Goal: Information Seeking & Learning: Stay updated

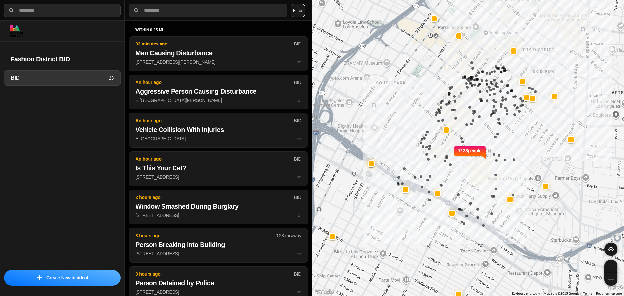
select select "*"
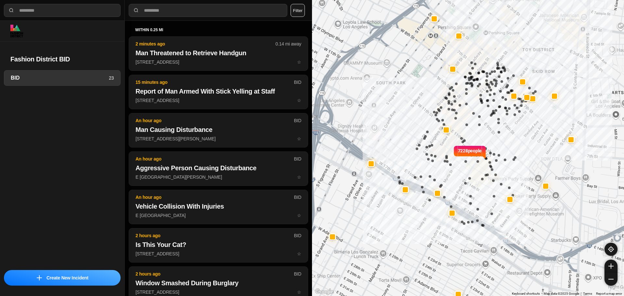
select select "*"
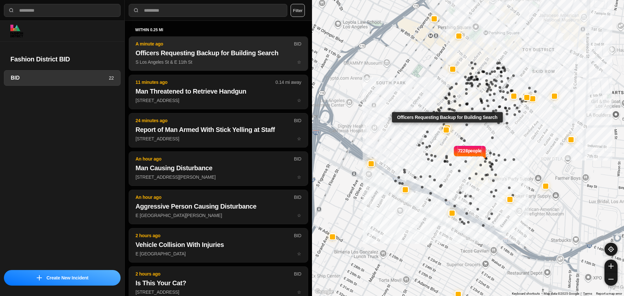
click at [235, 57] on h2 "Officers Requesting Backup for Building Search" at bounding box center [219, 52] width 166 height 9
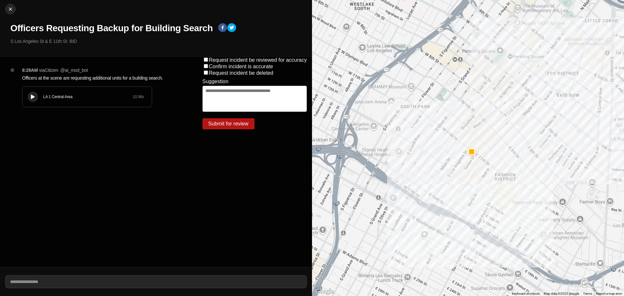
click at [36, 100] on button at bounding box center [33, 97] width 10 height 10
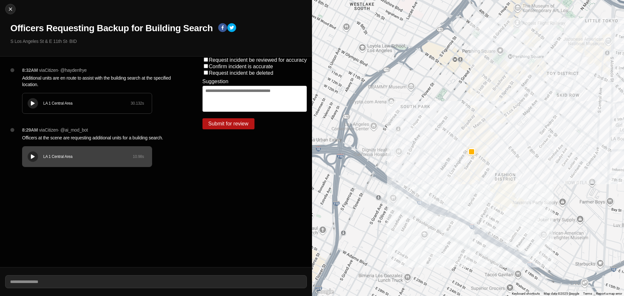
drag, startPoint x: 28, startPoint y: 102, endPoint x: 49, endPoint y: 102, distance: 20.8
click at [28, 102] on button at bounding box center [33, 103] width 10 height 10
click at [12, 9] on img at bounding box center [10, 9] width 7 height 7
select select "*"
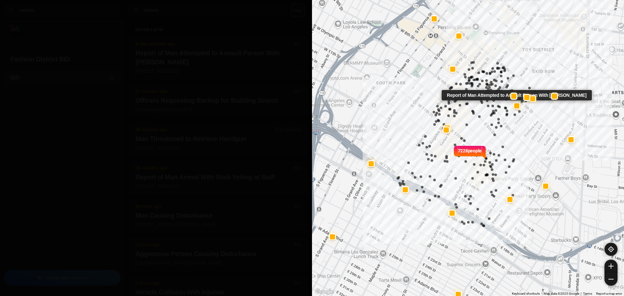
click at [194, 69] on p "720 San Julian St ☆" at bounding box center [219, 71] width 166 height 7
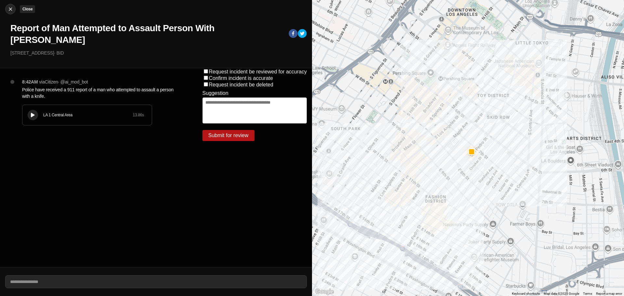
click at [10, 5] on button "Close" at bounding box center [10, 9] width 10 height 10
select select "*"
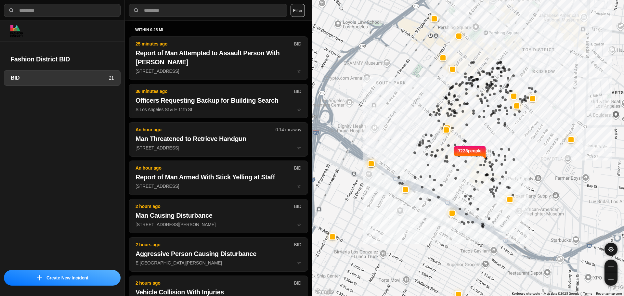
select select "*"
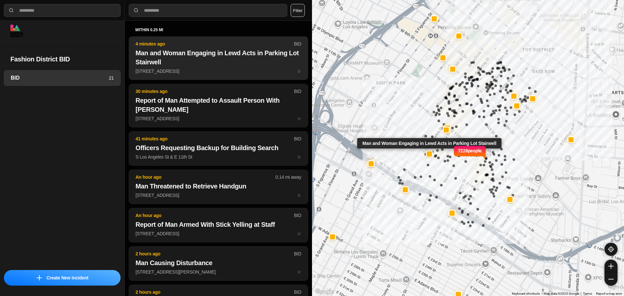
click at [184, 53] on h2 "Man and Woman Engaging in Lewd Acts in Parking Lot Stairwell" at bounding box center [219, 57] width 166 height 18
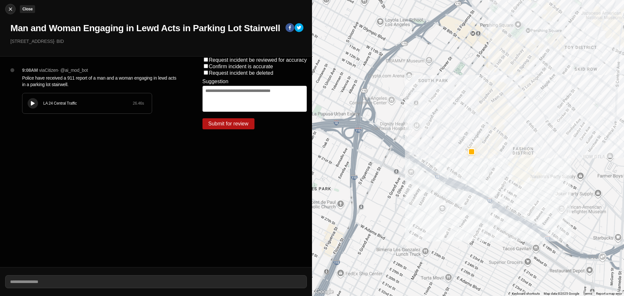
click at [11, 4] on button "Close" at bounding box center [10, 9] width 10 height 10
select select "*"
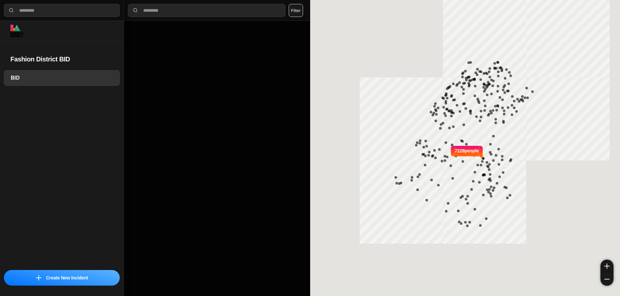
select select "*"
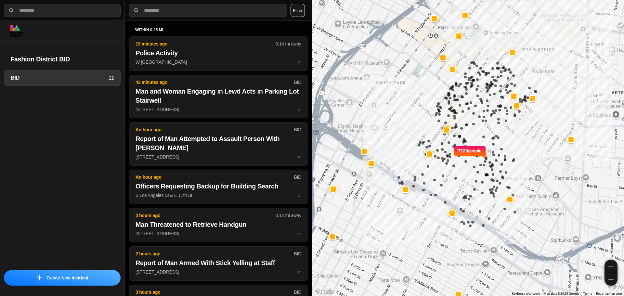
select select "*"
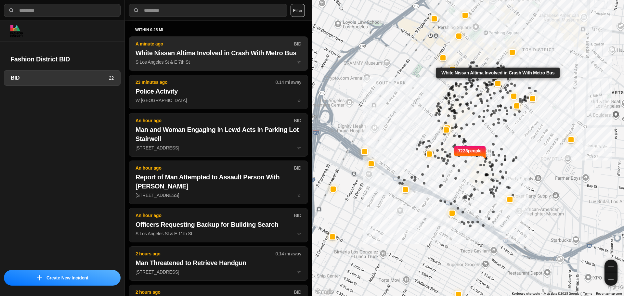
click at [196, 58] on button "A minute ago BID White Nissan Altima Involved in Crash With Metro Bus S Los Ang…" at bounding box center [219, 53] width 180 height 34
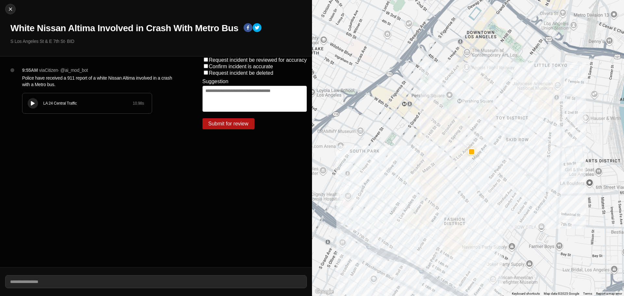
click at [33, 101] on div at bounding box center [33, 103] width 7 height 5
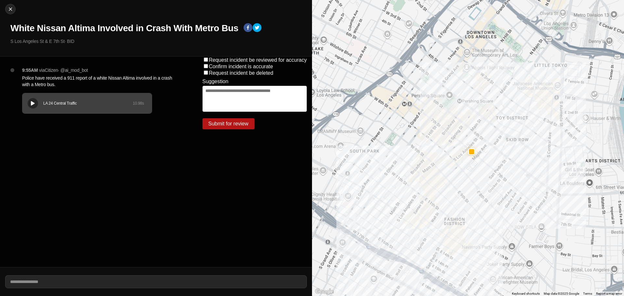
click at [37, 104] on button at bounding box center [33, 103] width 10 height 10
click at [6, 9] on div at bounding box center [11, 9] width 10 height 7
select select "*"
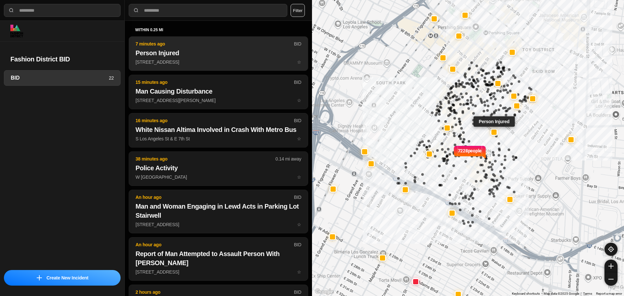
click at [224, 58] on button "7 minutes ago BID Person Injured 601 E 9th St ☆" at bounding box center [219, 53] width 180 height 34
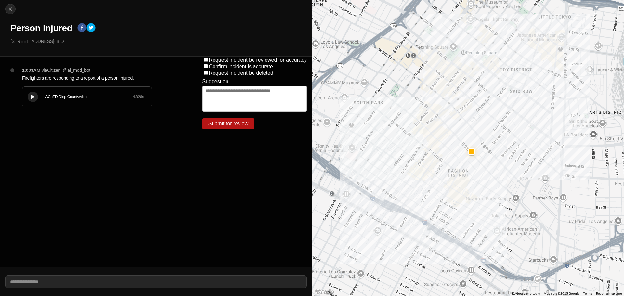
click at [28, 93] on div "LACoFD Disp Countywide 4.826 s" at bounding box center [86, 97] width 129 height 20
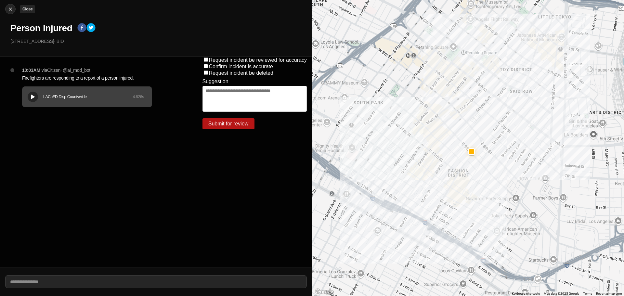
click at [7, 10] on div at bounding box center [11, 9] width 10 height 7
select select "*"
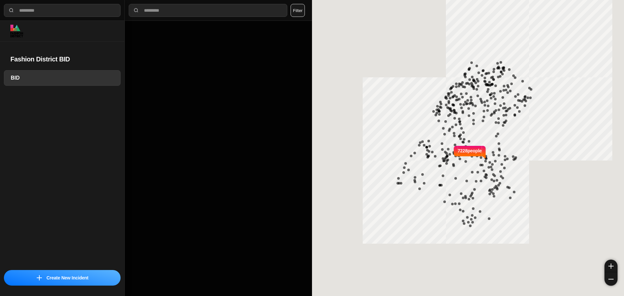
select select "*"
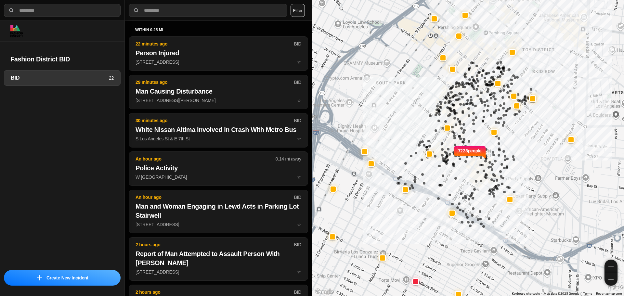
click at [366, 93] on div "7228 people" at bounding box center [468, 148] width 312 height 296
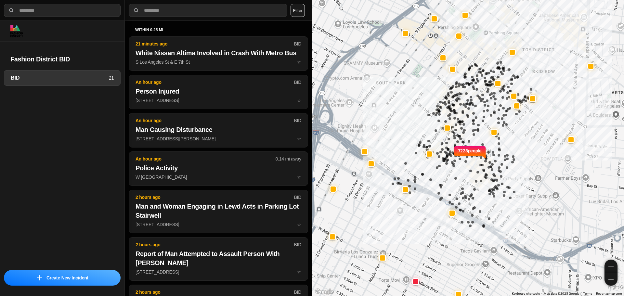
select select "*"
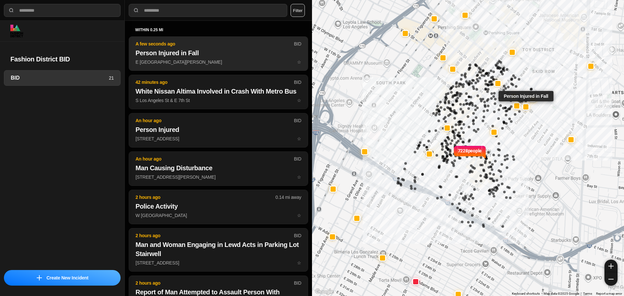
click at [208, 49] on h2 "Person Injured in Fall" at bounding box center [219, 52] width 166 height 9
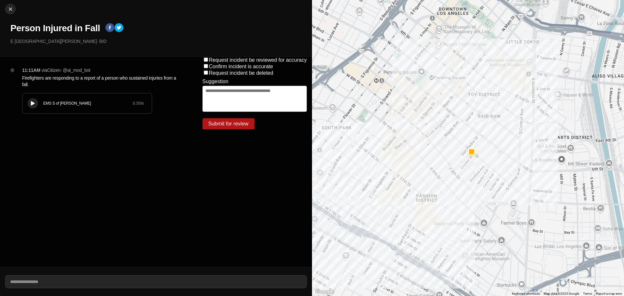
click at [37, 103] on button at bounding box center [33, 103] width 10 height 10
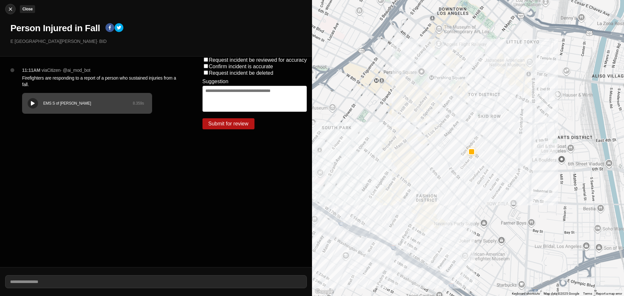
click at [12, 9] on div at bounding box center [11, 9] width 10 height 7
select select "*"
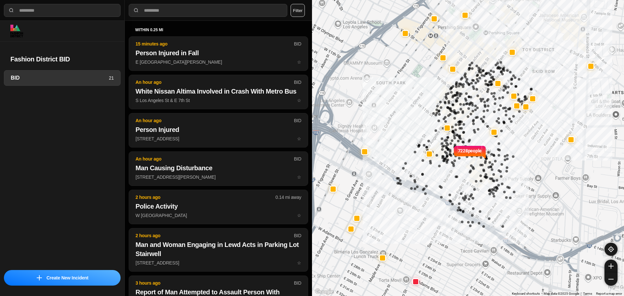
select select "*"
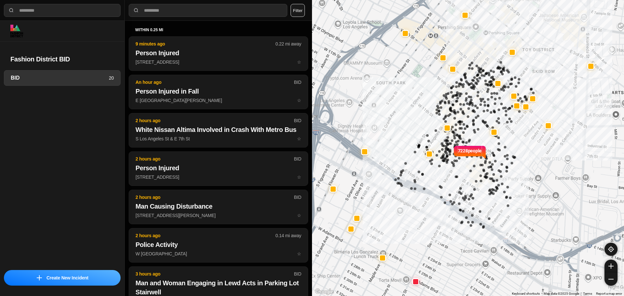
select select "*"
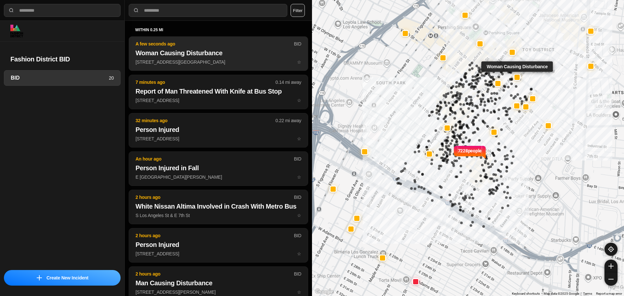
click at [204, 60] on p "E 6th St & Maple Ave ☆" at bounding box center [219, 62] width 166 height 7
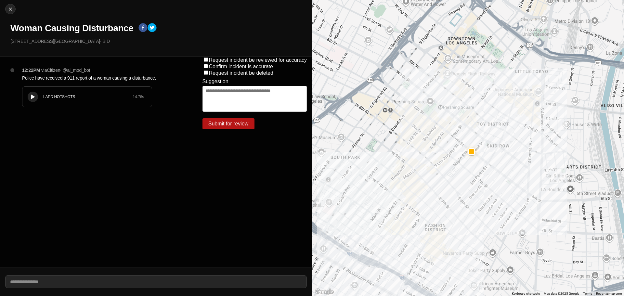
click at [29, 93] on div "LAPD HOTSHOTS 14.76 s" at bounding box center [86, 97] width 129 height 20
click at [13, 8] on img at bounding box center [10, 9] width 7 height 7
select select "*"
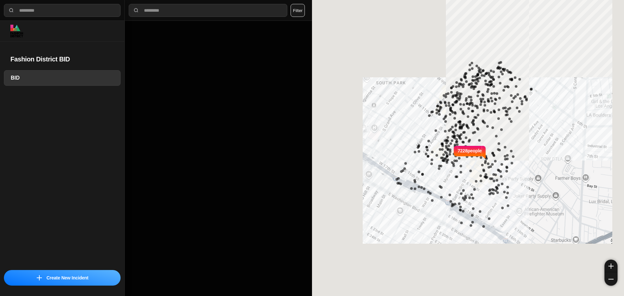
select select "*"
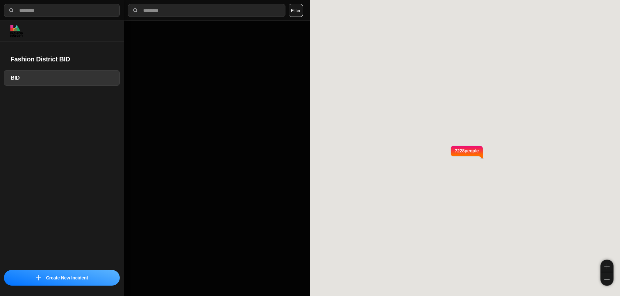
select select "*"
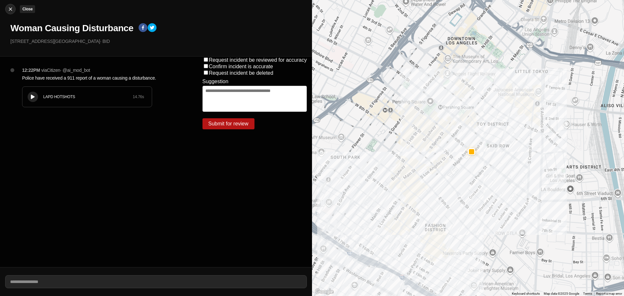
click at [11, 8] on img at bounding box center [10, 9] width 7 height 7
select select "*"
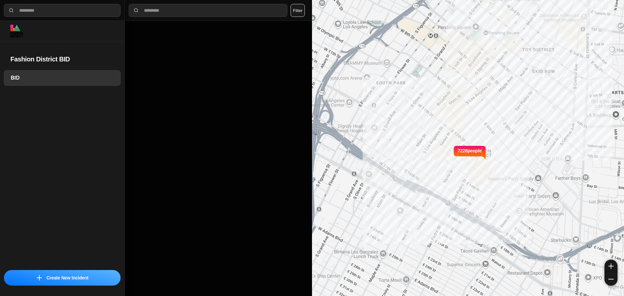
select select "*"
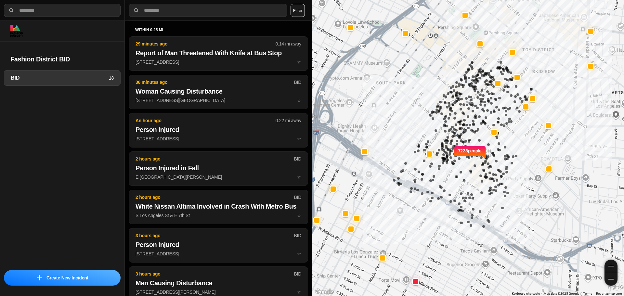
select select "*"
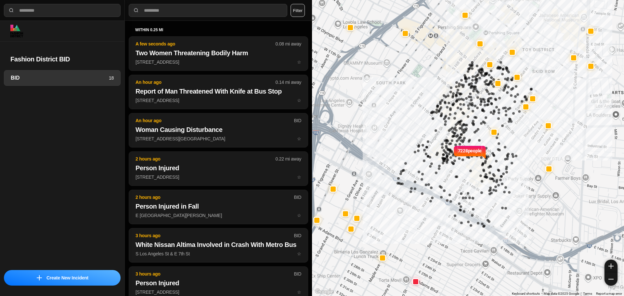
select select "*"
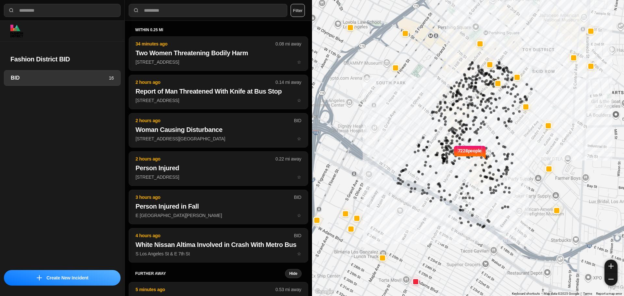
select select "*"
